Goal: Task Accomplishment & Management: Manage account settings

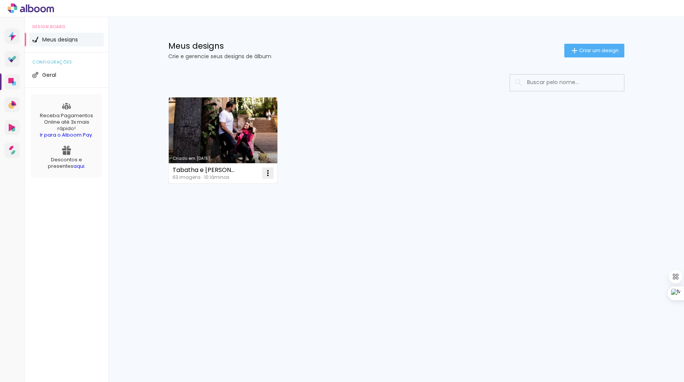
click at [271, 175] on iron-icon at bounding box center [267, 172] width 9 height 9
click at [227, 225] on span "Excluir" at bounding box center [225, 222] width 16 height 5
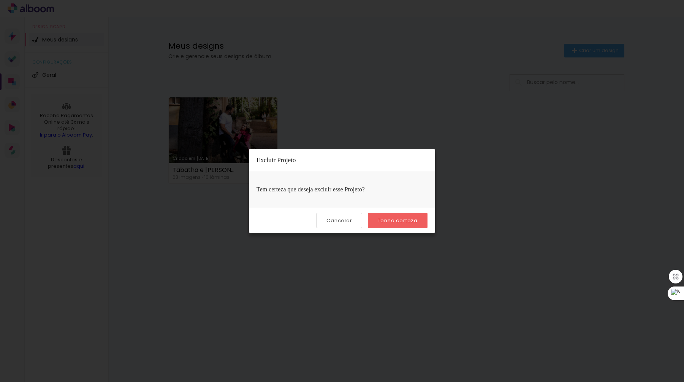
click at [412, 225] on paper-button "Tenho certeza" at bounding box center [398, 220] width 60 height 16
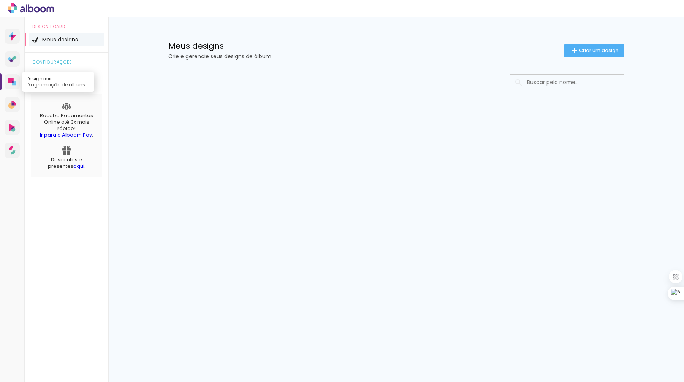
click at [10, 82] on icon at bounding box center [10, 80] width 5 height 5
click at [12, 32] on icon at bounding box center [12, 36] width 8 height 10
click at [9, 100] on link "Alboom CRM Vendas e fluxo de trabalho" at bounding box center [12, 104] width 15 height 15
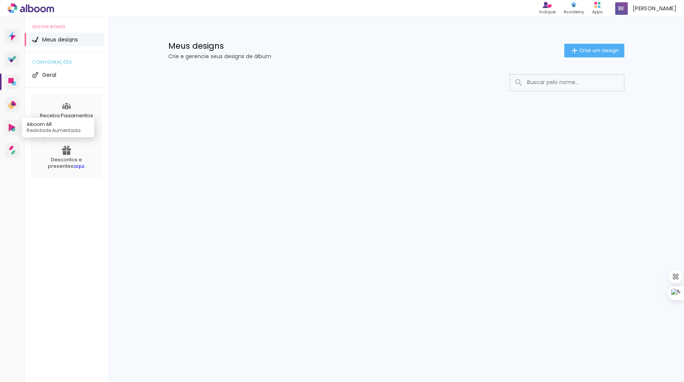
click at [14, 129] on icon at bounding box center [13, 129] width 4 height 4
